Goal: Task Accomplishment & Management: Manage account settings

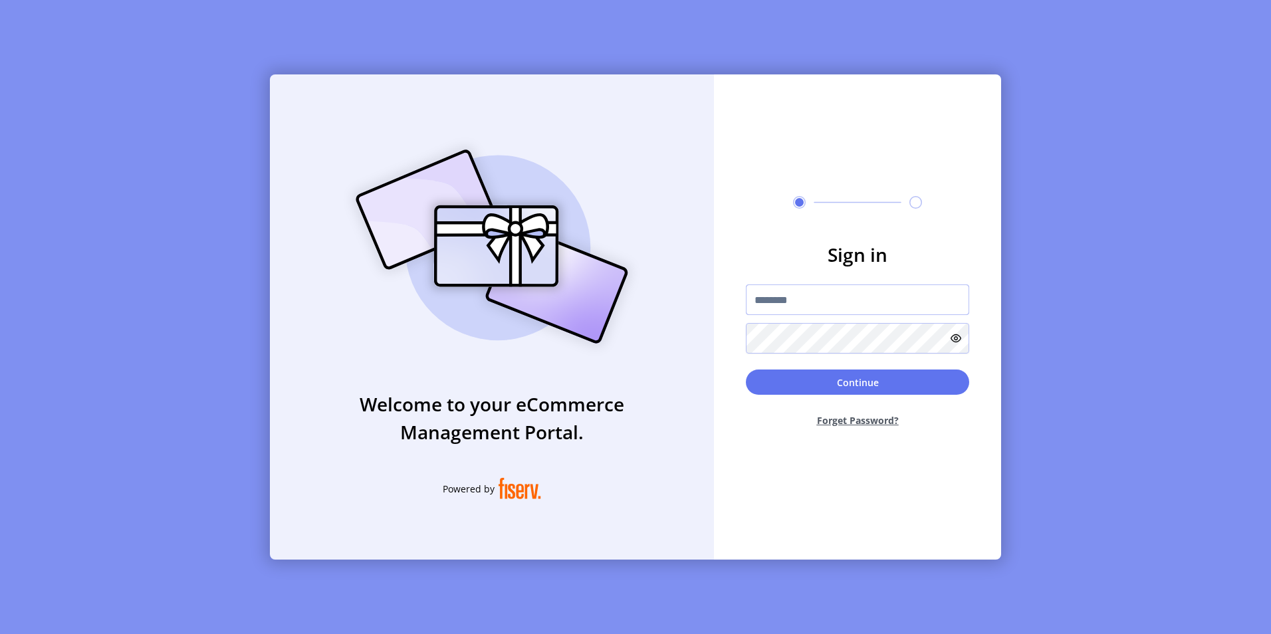
click at [766, 289] on input "text" at bounding box center [857, 300] width 223 height 31
paste input "**********"
type input "**********"
click at [803, 378] on button "Continue" at bounding box center [857, 382] width 223 height 25
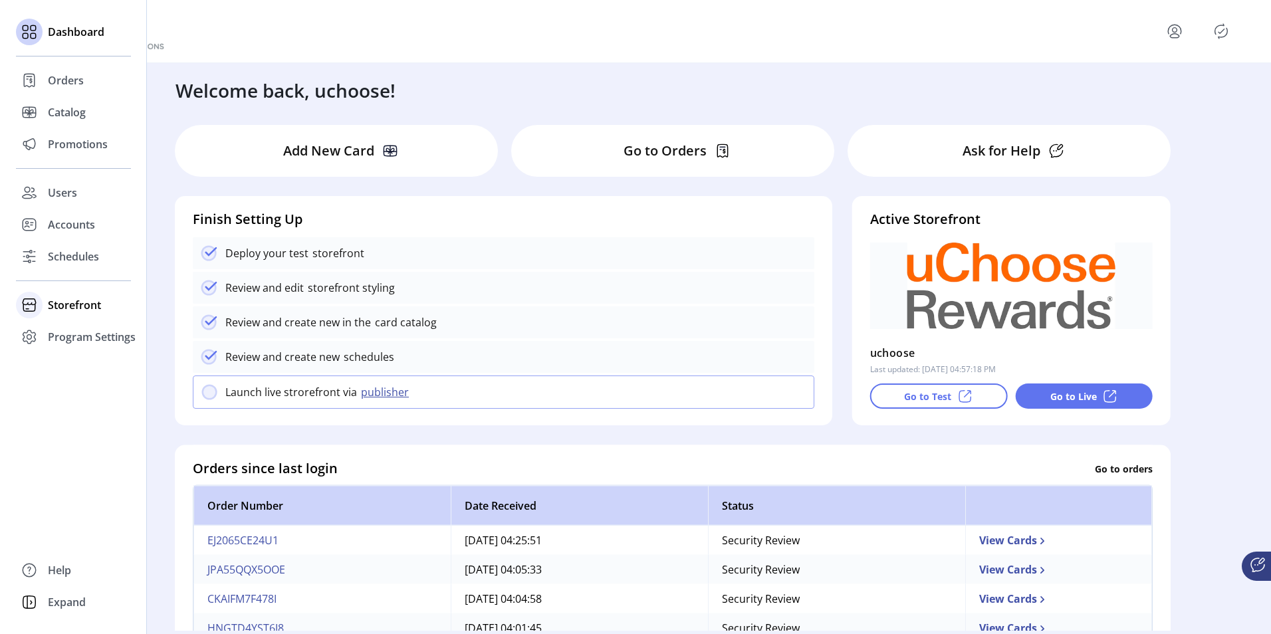
click at [59, 297] on span "Storefront" at bounding box center [74, 305] width 53 height 16
click at [80, 323] on div "Configuration" at bounding box center [73, 331] width 115 height 21
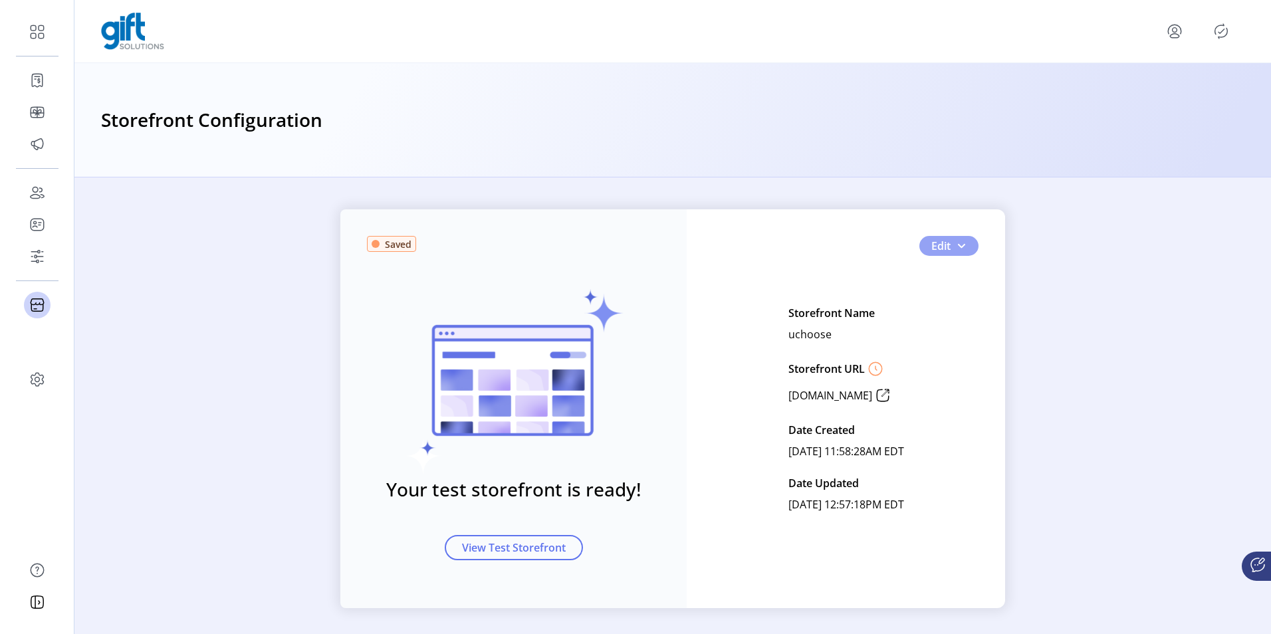
click at [957, 243] on span "button" at bounding box center [961, 246] width 11 height 11
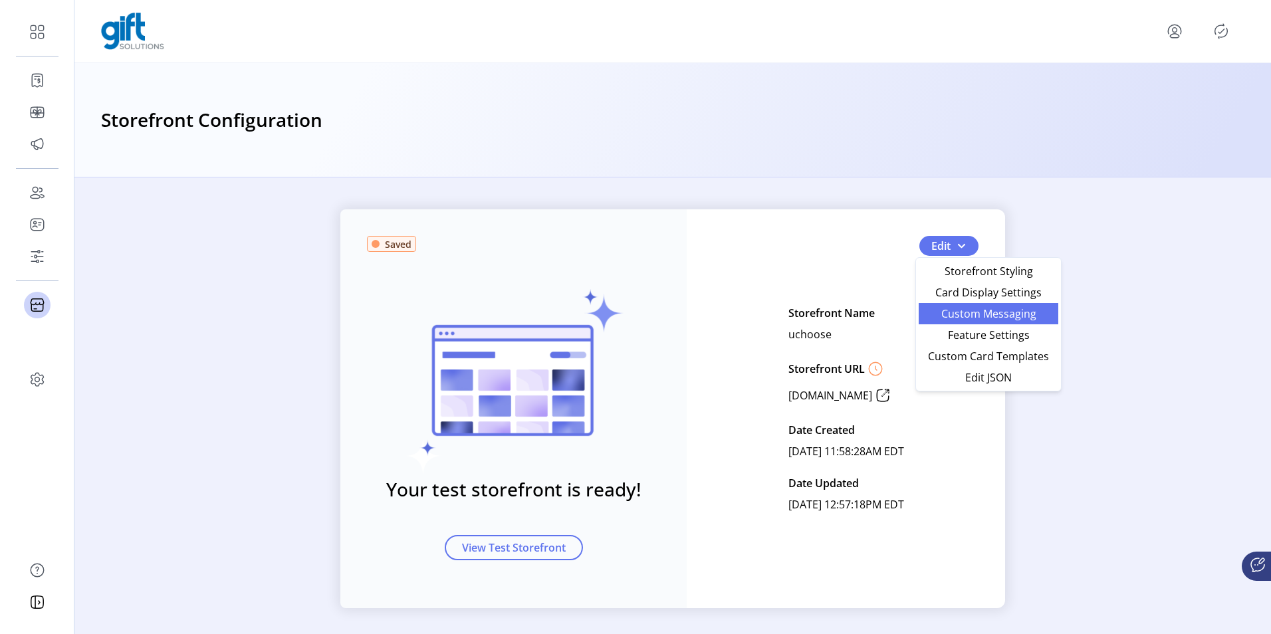
click at [964, 316] on span "Custom Messaging" at bounding box center [989, 314] width 124 height 11
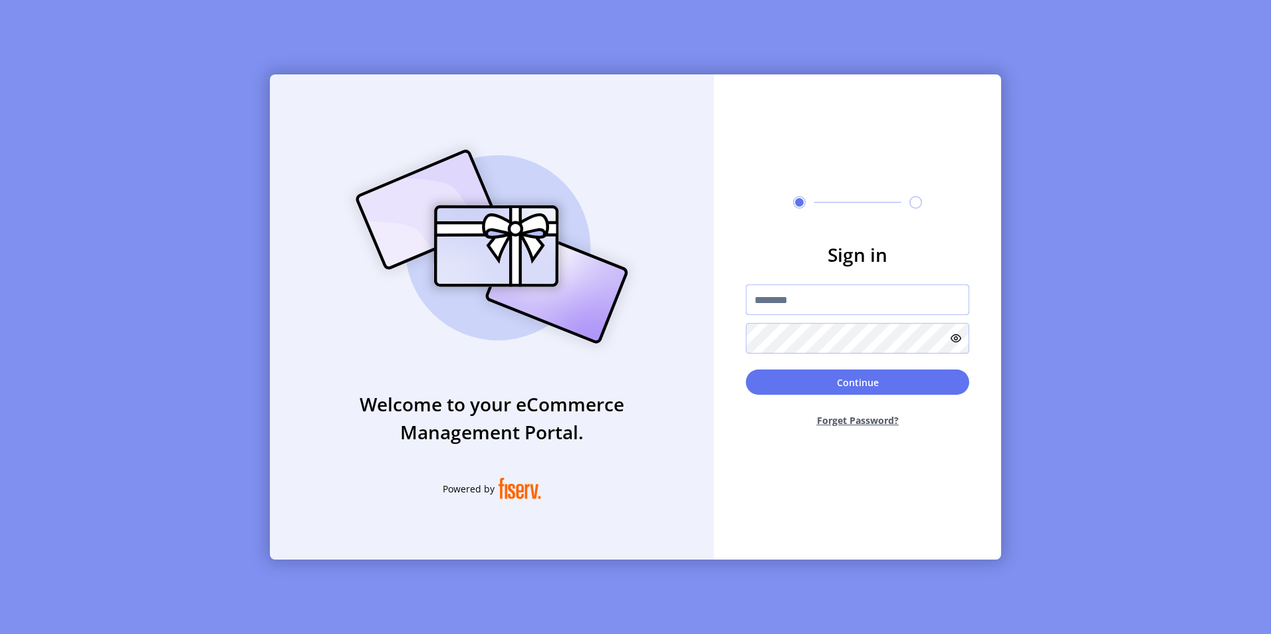
click at [773, 301] on input "text" at bounding box center [857, 300] width 223 height 31
paste input "**********"
type input "**********"
click at [765, 379] on button "Continue" at bounding box center [857, 382] width 223 height 25
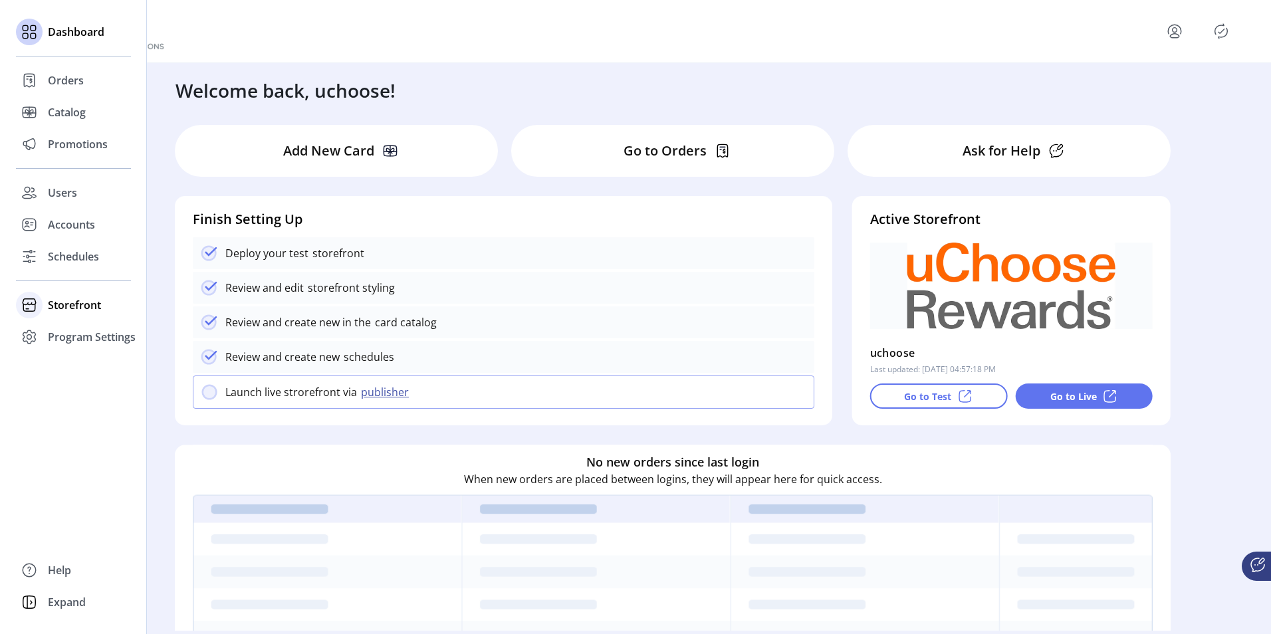
click at [72, 299] on span "Storefront" at bounding box center [74, 305] width 53 height 16
click at [80, 337] on span "Configuration" at bounding box center [83, 332] width 70 height 16
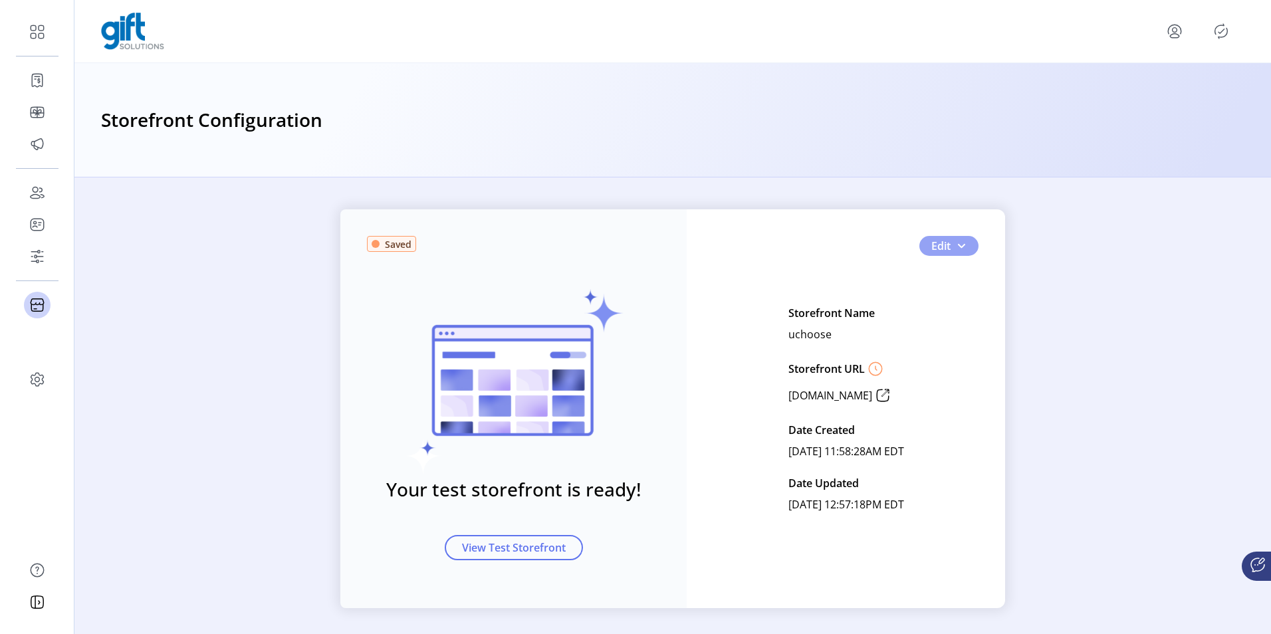
click at [956, 247] on span "button" at bounding box center [961, 246] width 11 height 11
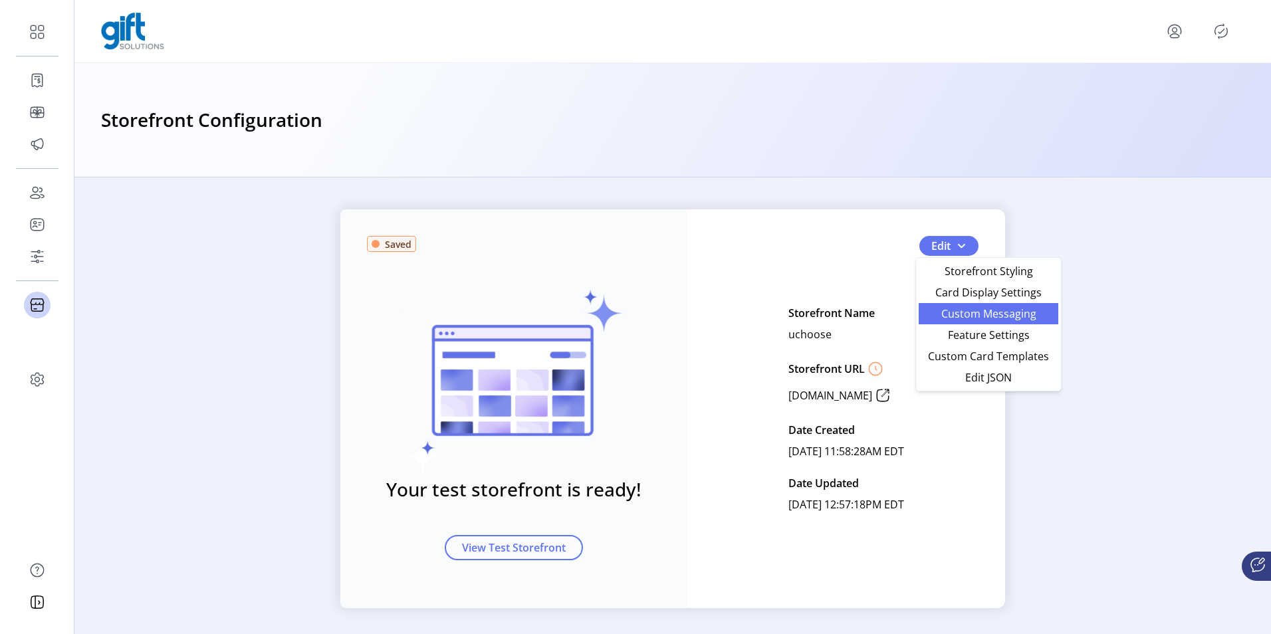
click at [969, 319] on span "Custom Messaging" at bounding box center [989, 314] width 124 height 11
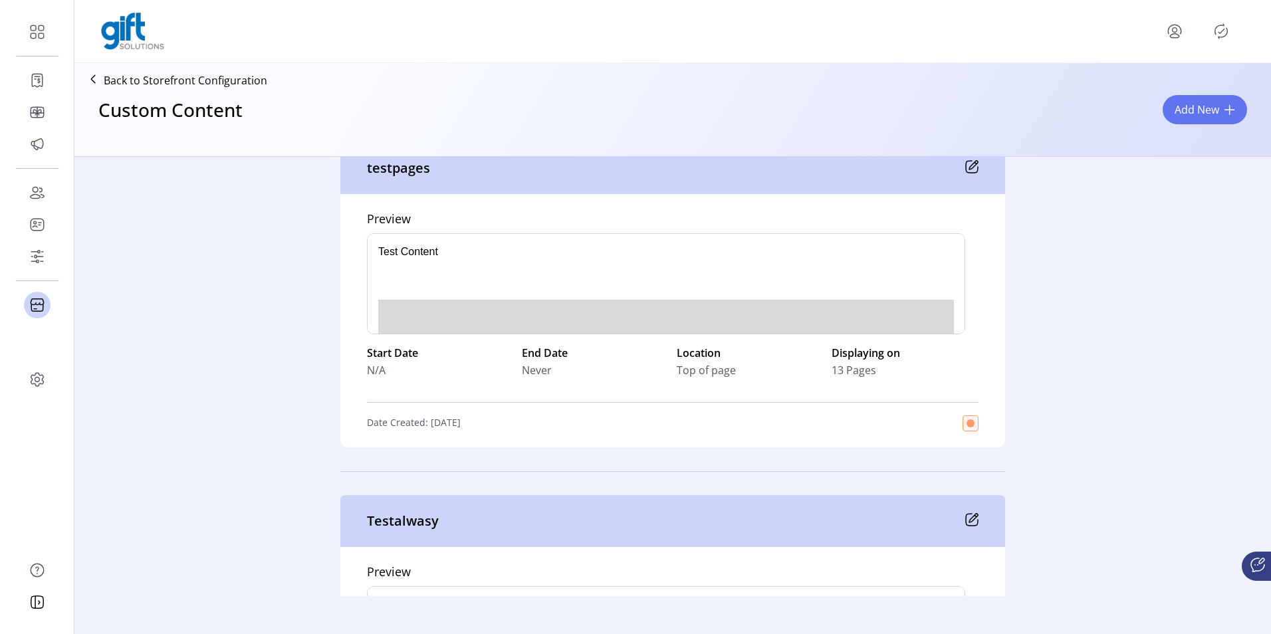
scroll to position [133, 0]
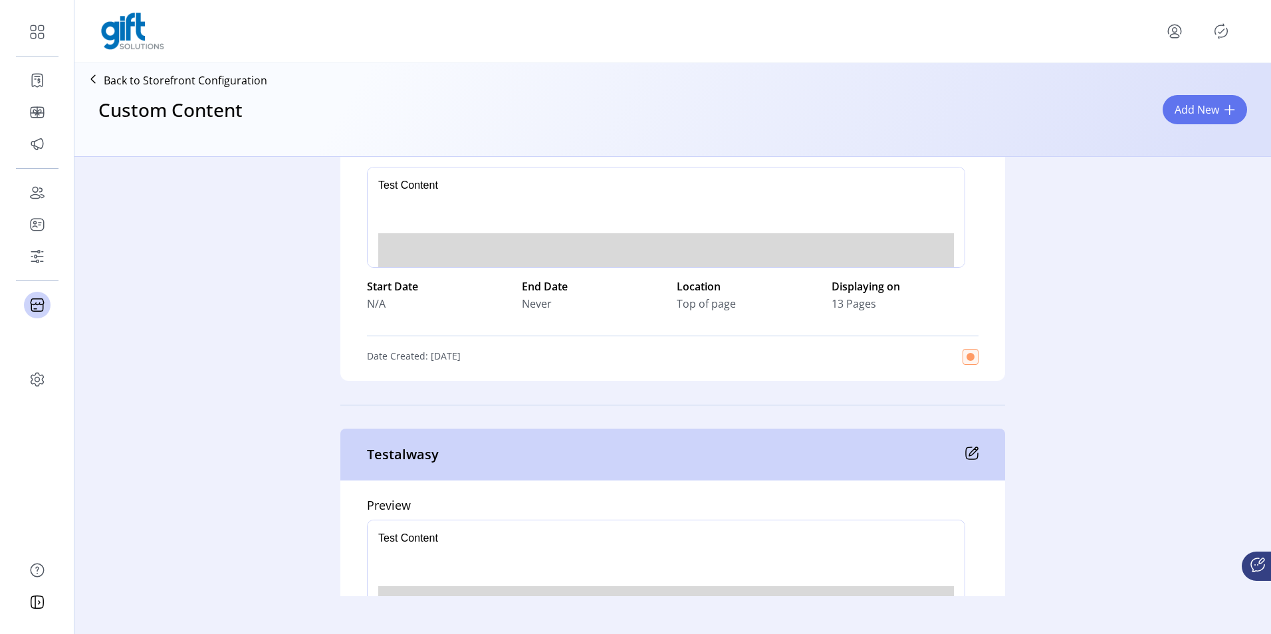
click at [1216, 33] on icon "Publisher Panel" at bounding box center [1221, 31] width 21 height 21
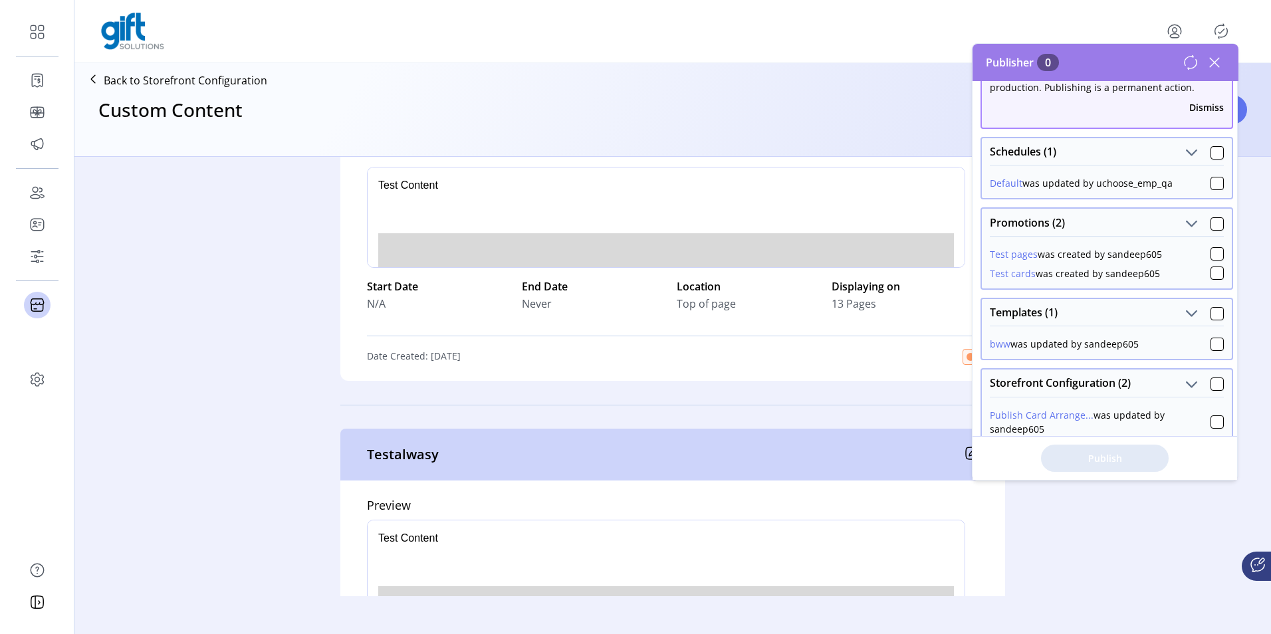
scroll to position [0, 0]
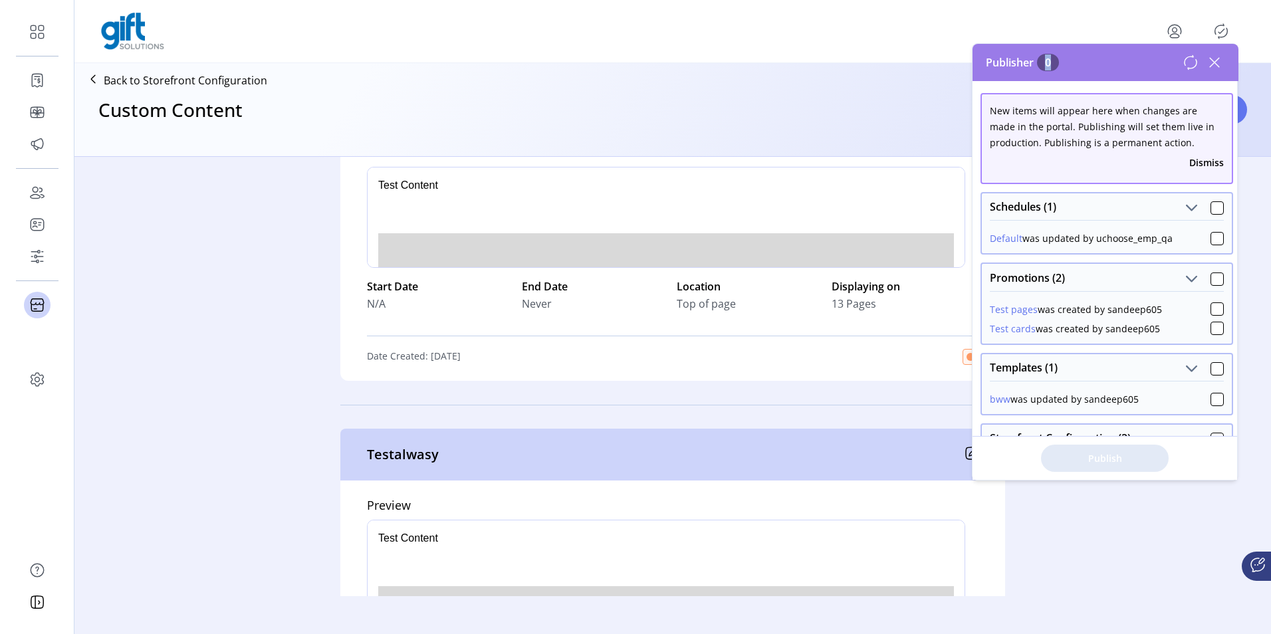
drag, startPoint x: 1035, startPoint y: 59, endPoint x: 1081, endPoint y: 57, distance: 46.6
click at [1081, 57] on div "Publisher 0" at bounding box center [1106, 62] width 266 height 37
drag, startPoint x: 981, startPoint y: 53, endPoint x: 1107, endPoint y: 47, distance: 126.5
click at [1107, 47] on div "Publisher 0" at bounding box center [1106, 62] width 266 height 37
drag, startPoint x: 1107, startPoint y: 47, endPoint x: 1070, endPoint y: 57, distance: 38.6
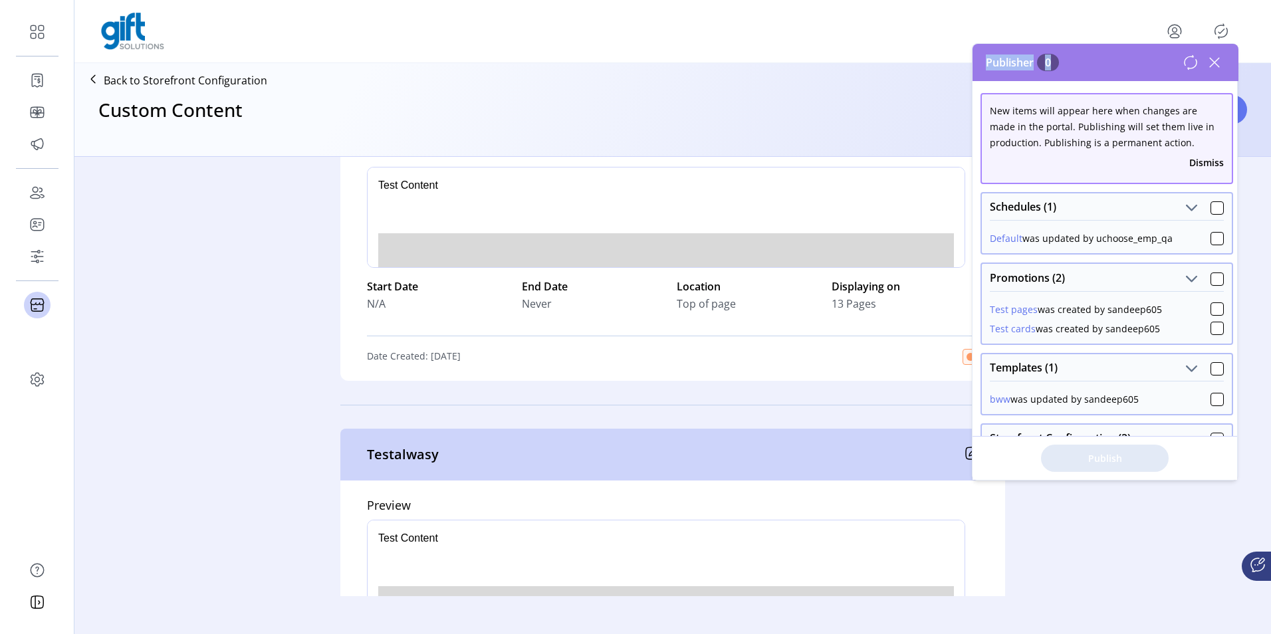
click at [1070, 57] on div "Publisher 0" at bounding box center [1106, 62] width 266 height 37
drag, startPoint x: 976, startPoint y: 57, endPoint x: 1099, endPoint y: 62, distance: 123.1
click at [1099, 62] on div "Publisher 0" at bounding box center [1106, 62] width 266 height 37
drag, startPoint x: 1099, startPoint y: 62, endPoint x: 1080, endPoint y: 53, distance: 21.1
click at [1081, 58] on div "Publisher 0" at bounding box center [1106, 62] width 266 height 37
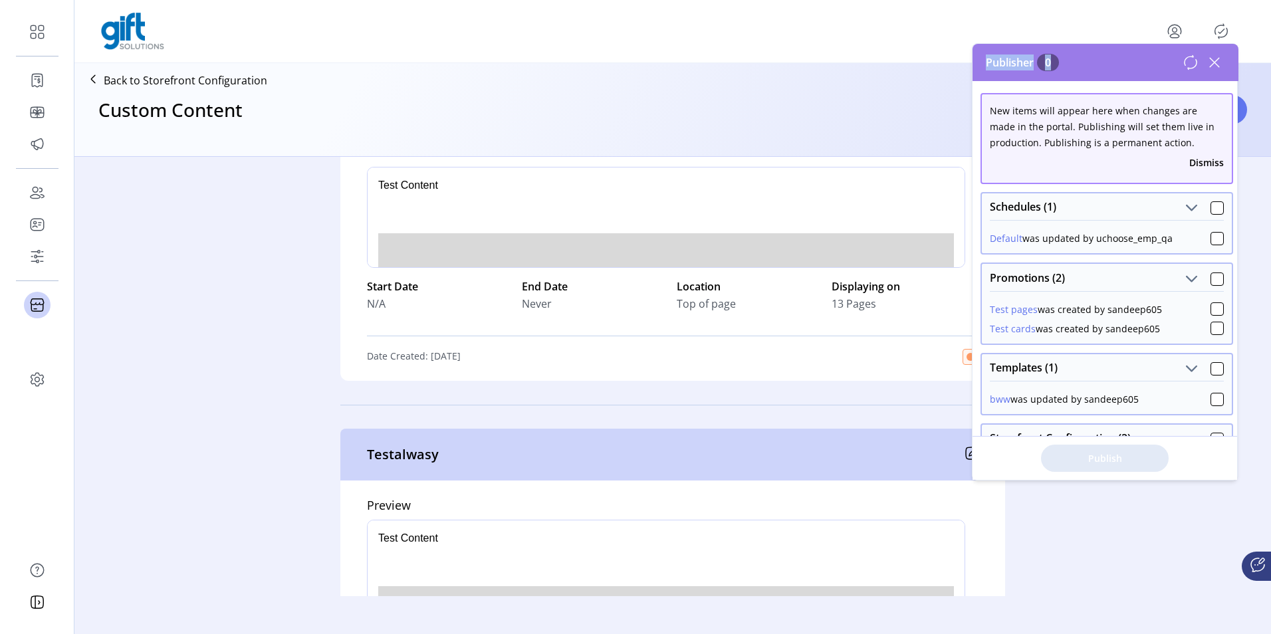
drag, startPoint x: 983, startPoint y: 61, endPoint x: 1081, endPoint y: 53, distance: 98.7
click at [1081, 53] on div "Publisher 0" at bounding box center [1106, 62] width 266 height 37
drag, startPoint x: 1081, startPoint y: 53, endPoint x: 1063, endPoint y: 63, distance: 21.4
click at [1059, 63] on span "Publisher 0" at bounding box center [1022, 63] width 73 height 16
